Goal: Task Accomplishment & Management: Complete application form

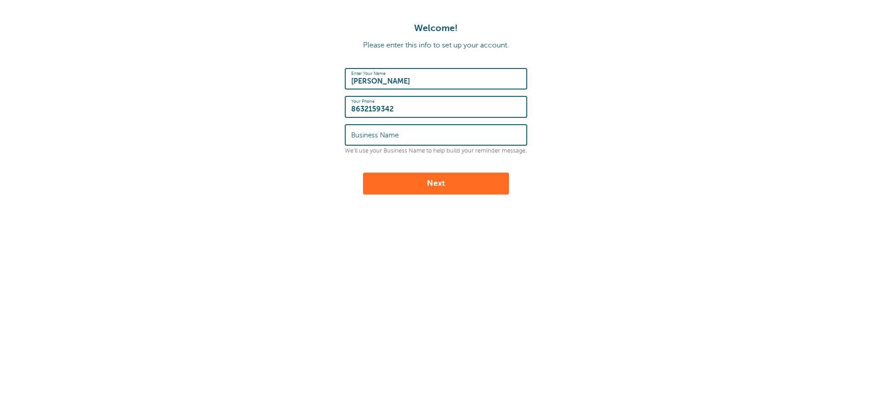
click at [366, 134] on label "Business Name" at bounding box center [374, 135] width 47 height 8
click at [366, 134] on input "Business Name" at bounding box center [436, 135] width 170 height 20
type input "Pamela's Screamin Cleaning Services"
click at [419, 184] on button "Next" at bounding box center [436, 183] width 146 height 22
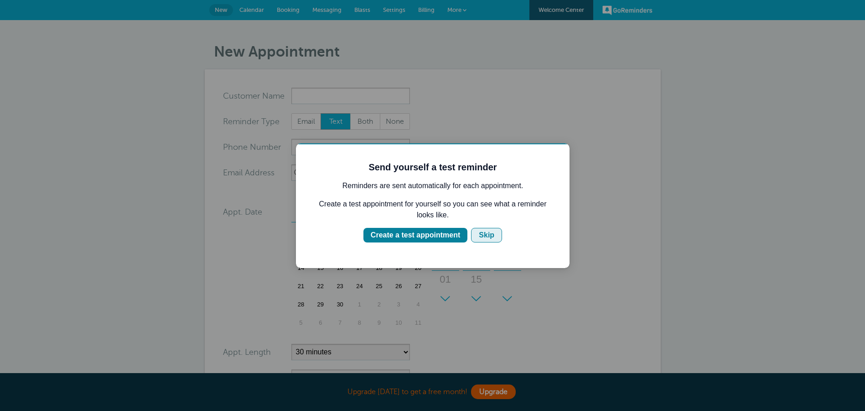
click at [481, 238] on div "Skip" at bounding box center [487, 234] width 16 height 11
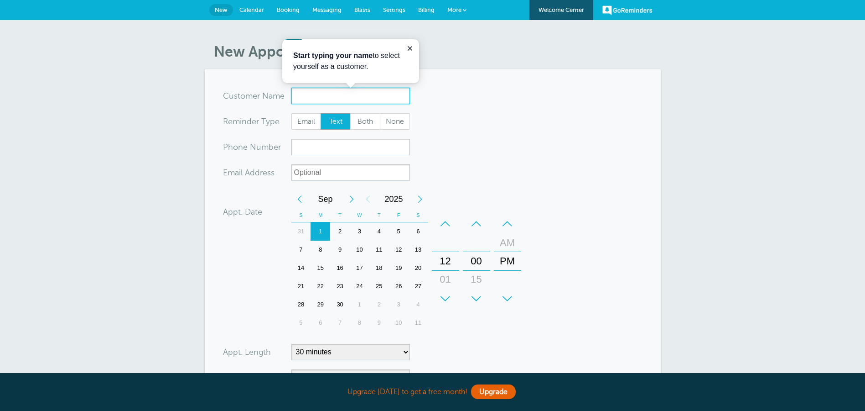
click at [303, 95] on input "x-no-autofill" at bounding box center [350, 96] width 119 height 16
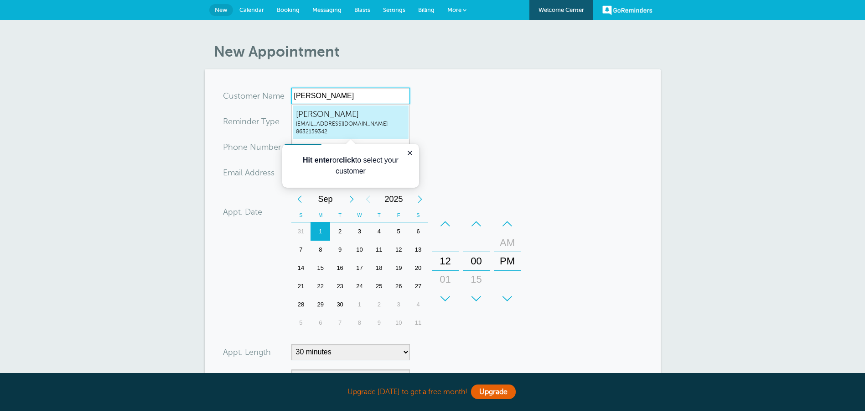
click at [327, 126] on span "psweeten@yahoo.com" at bounding box center [350, 124] width 109 height 8
type input "PamelaSweetenpsweeten@yahoo.com8632159342"
type input "Pamela Sweeten"
type input "8632159342"
type input "psweeten@yahoo.com"
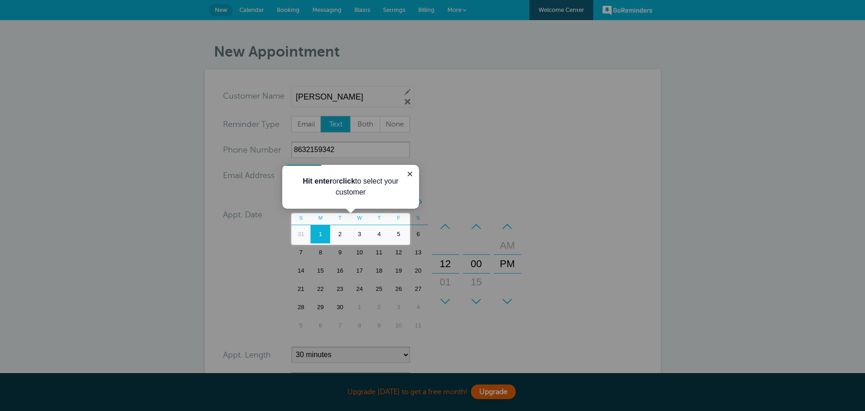
scroll to position [211, 0]
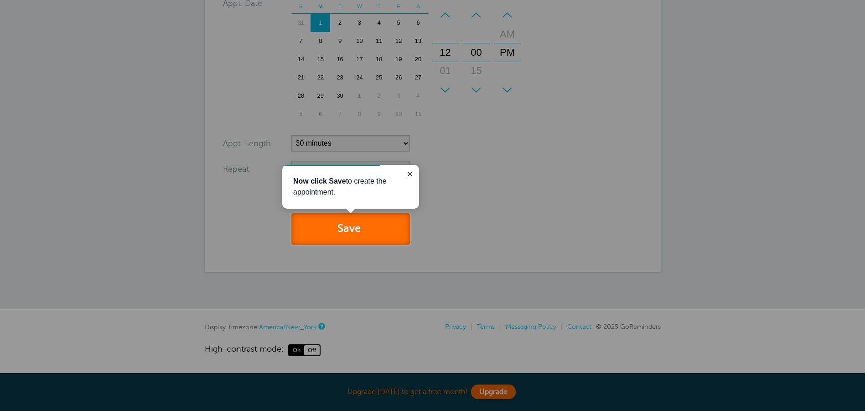
click at [361, 233] on button "Save" at bounding box center [350, 228] width 119 height 31
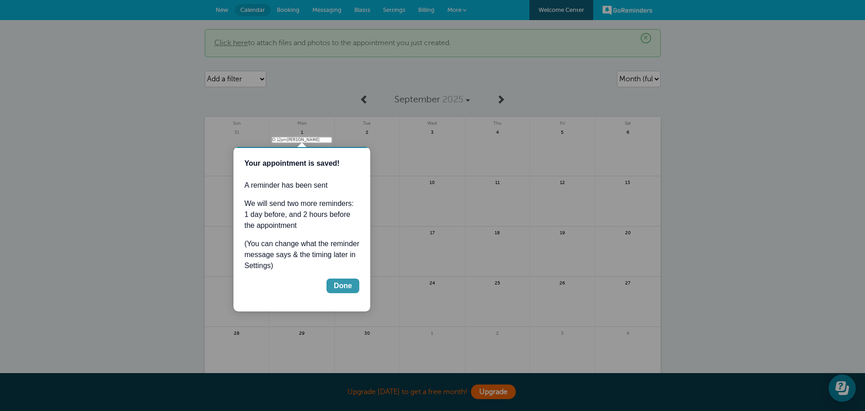
click at [343, 287] on div "Done" at bounding box center [343, 285] width 18 height 11
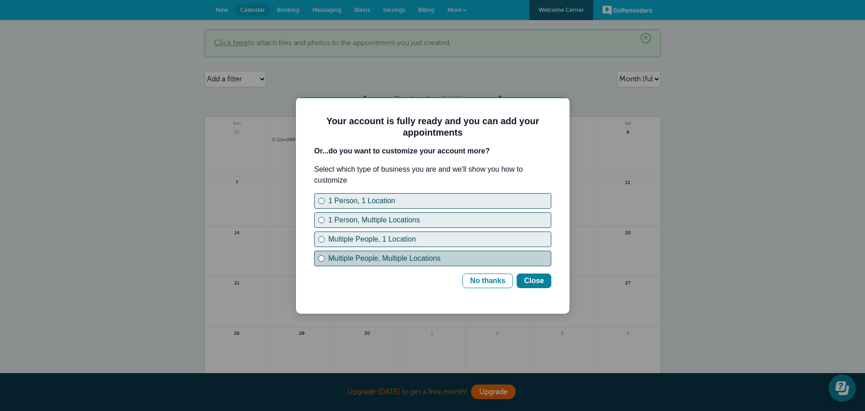
click at [323, 257] on div "Multiple People, Multiple Locations" at bounding box center [321, 258] width 6 height 6
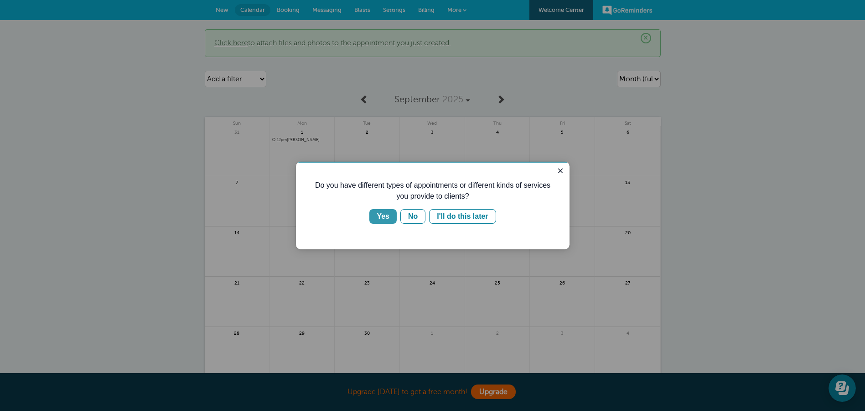
click at [385, 213] on div "Yes" at bounding box center [383, 216] width 13 height 11
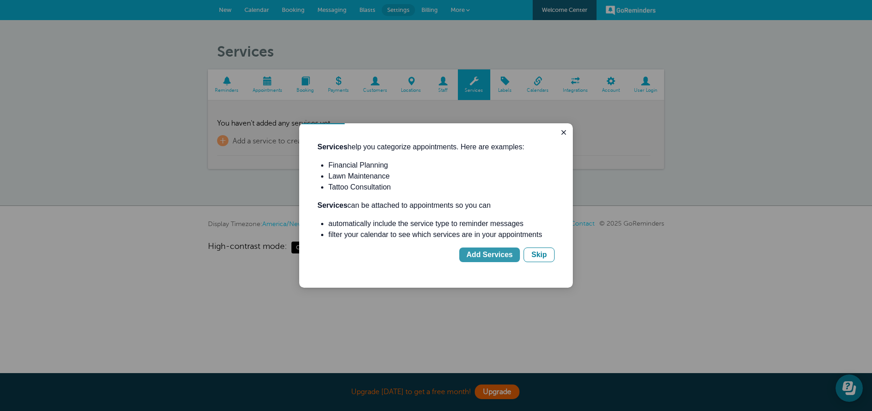
click at [493, 253] on div "Add Services" at bounding box center [490, 254] width 46 height 11
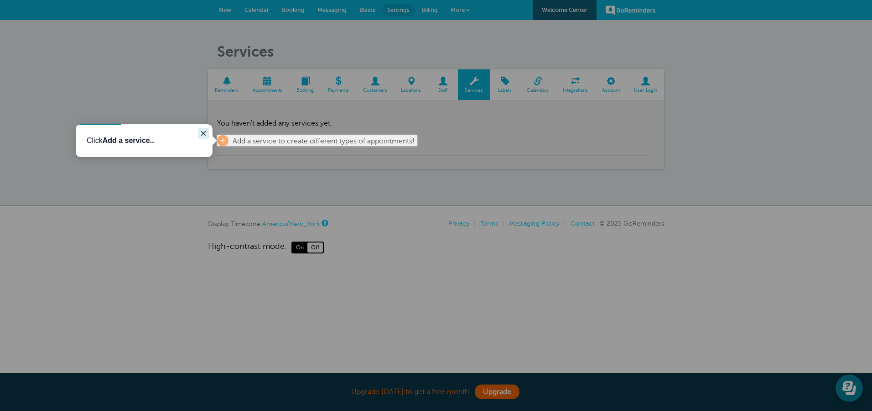
click at [203, 134] on icon "Close guide" at bounding box center [203, 133] width 5 height 5
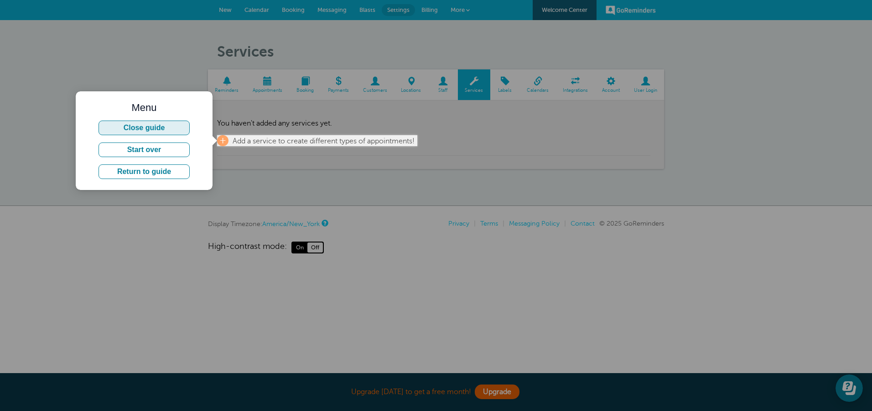
click at [132, 130] on button "Close guide" at bounding box center [144, 127] width 91 height 15
